Goal: Find specific page/section: Find specific page/section

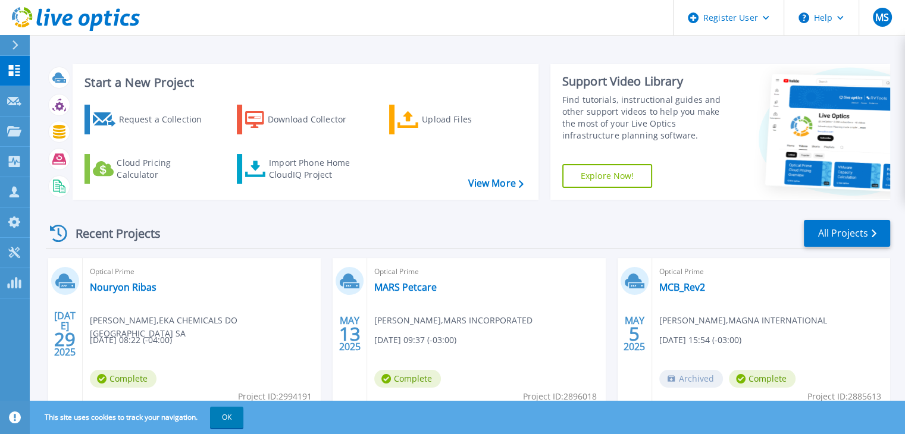
scroll to position [225, 0]
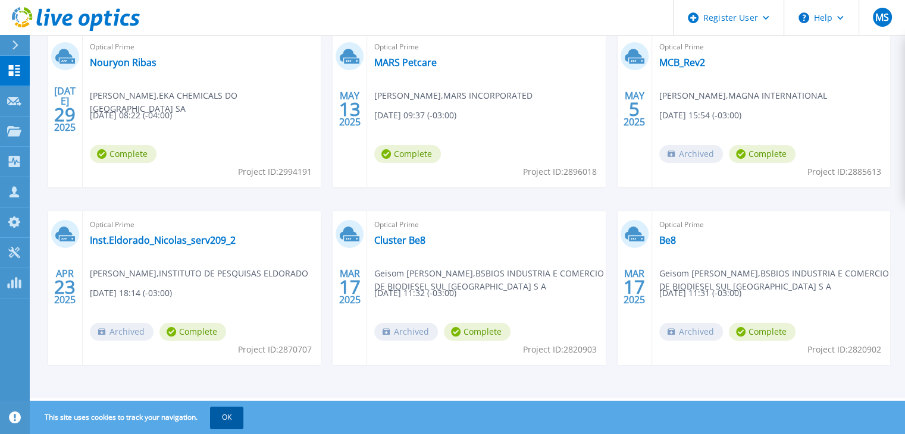
click at [233, 418] on button "OK" at bounding box center [226, 417] width 33 height 21
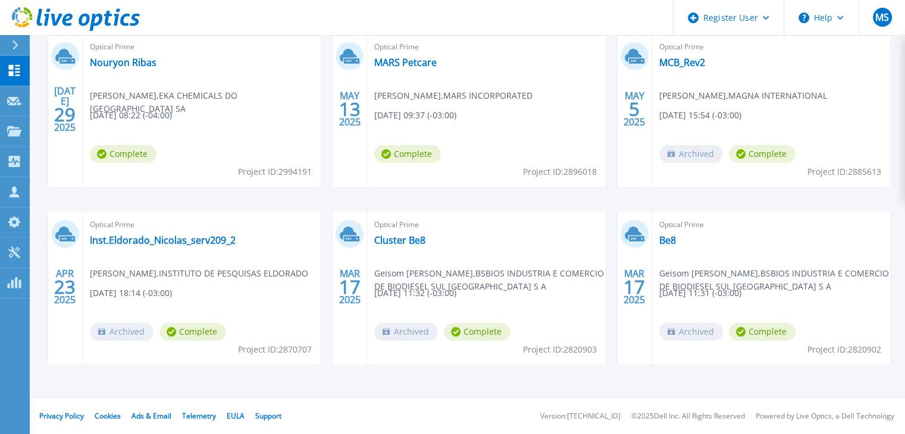
scroll to position [0, 0]
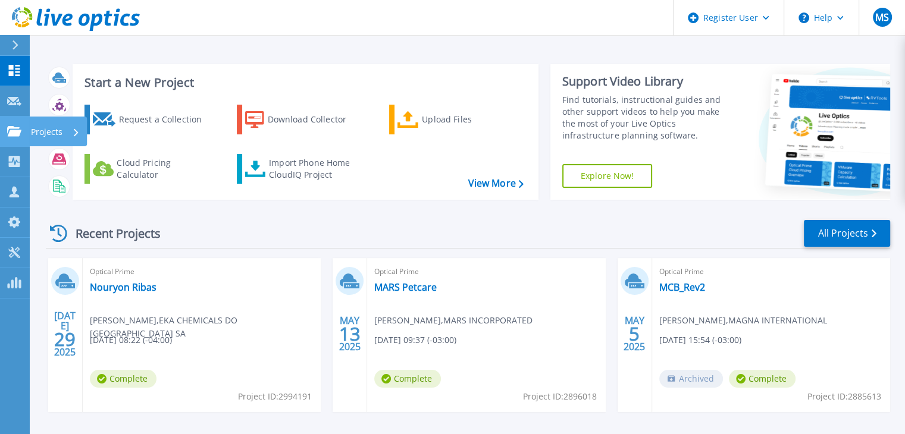
click at [18, 132] on icon at bounding box center [14, 131] width 14 height 10
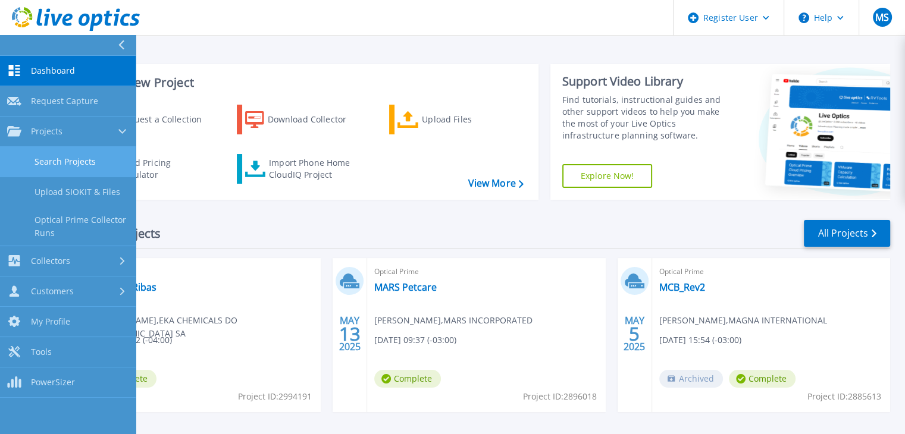
click at [71, 160] on link "Search Projects" at bounding box center [68, 162] width 136 height 30
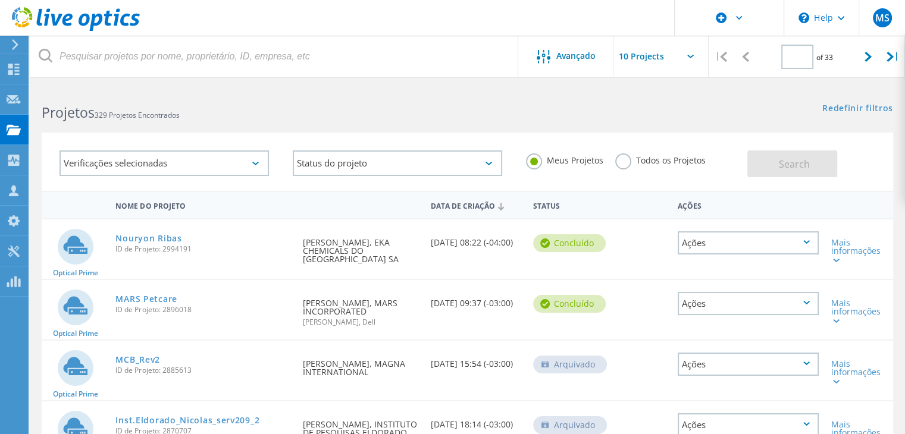
type input "1"
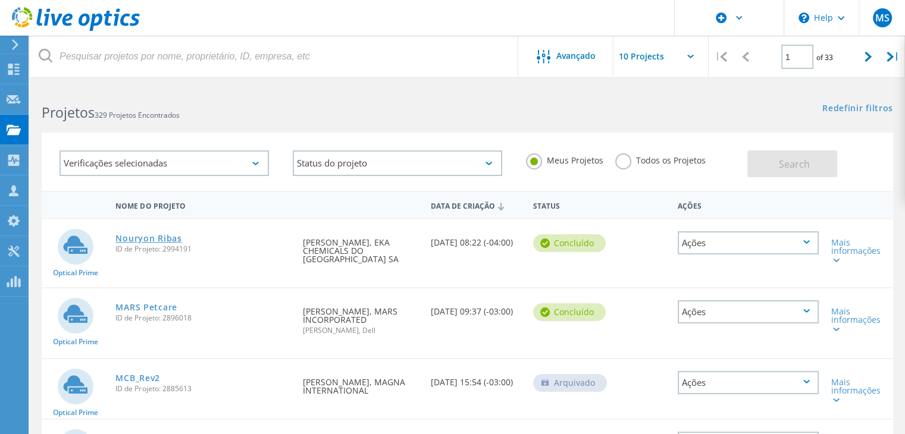
click at [158, 235] on link "Nouryon Ribas" at bounding box center [148, 238] width 66 height 8
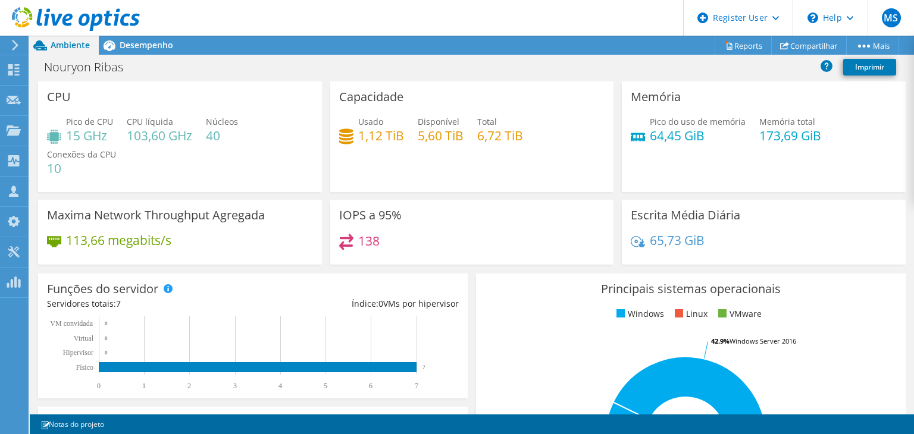
scroll to position [231, 0]
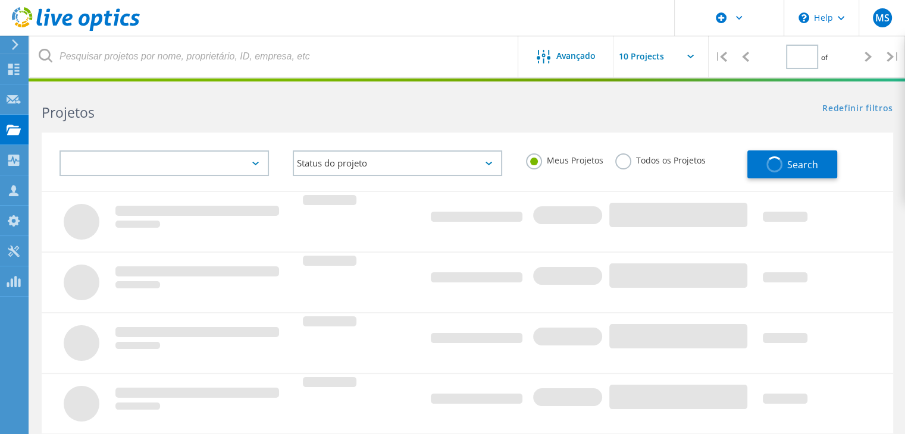
type input "1"
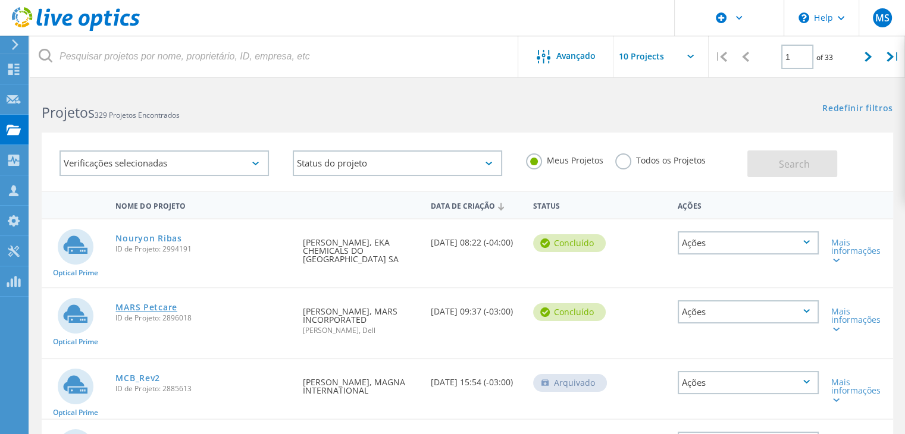
click at [152, 303] on link "MARS Petcare" at bounding box center [145, 307] width 61 height 8
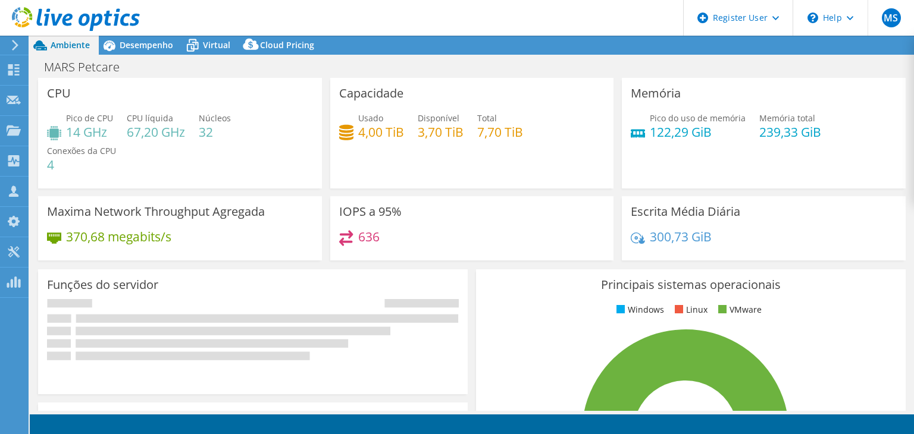
select select "USD"
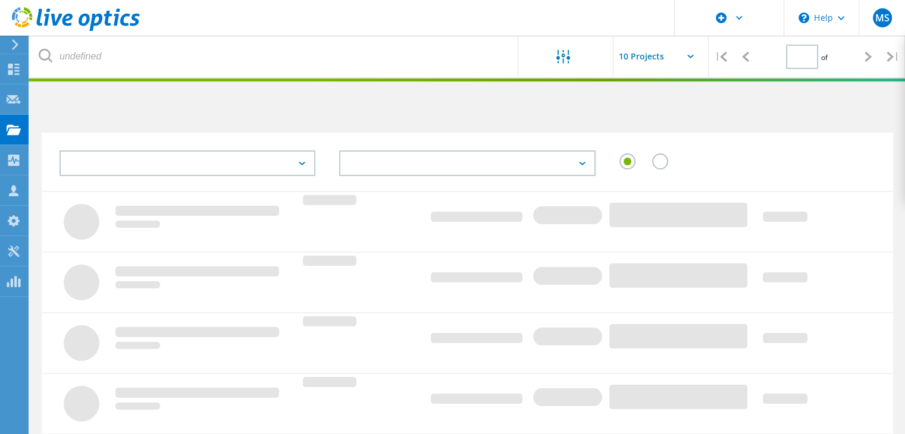
type input "1"
